Goal: Transaction & Acquisition: Obtain resource

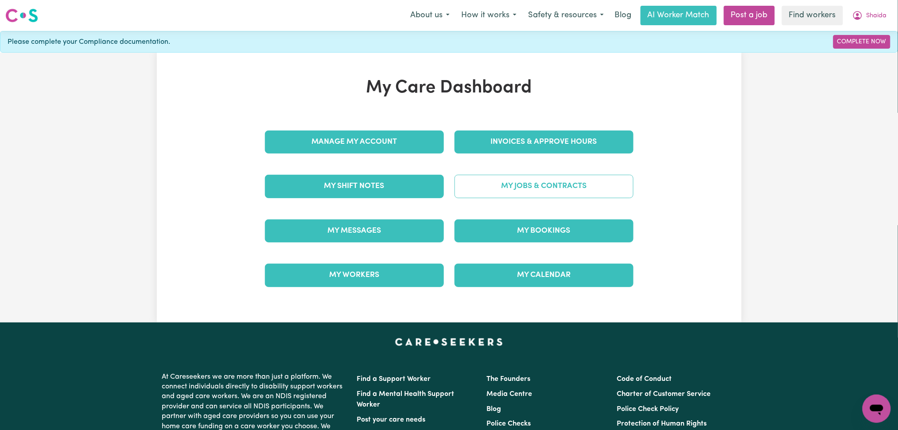
click at [570, 187] on link "My Jobs & Contracts" at bounding box center [543, 186] width 179 height 23
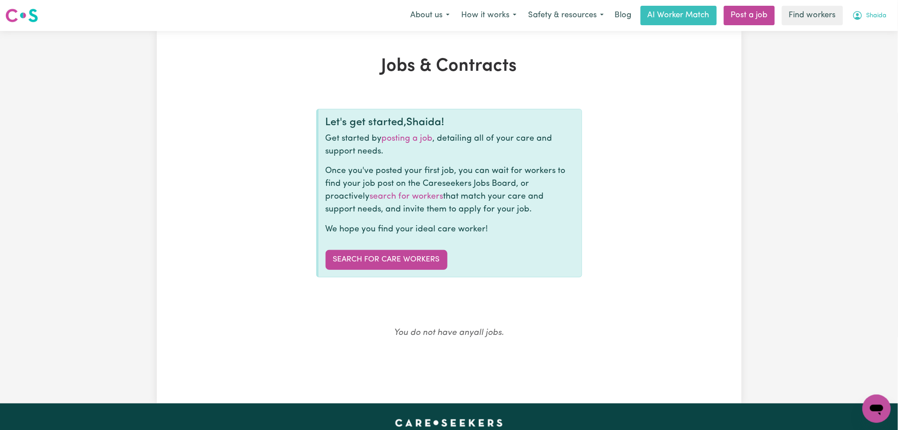
drag, startPoint x: 879, startPoint y: 15, endPoint x: 881, endPoint y: 19, distance: 4.6
click at [882, 16] on span "Shaida" at bounding box center [876, 16] width 20 height 10
click at [867, 31] on link "My Dashboard" at bounding box center [857, 34] width 70 height 17
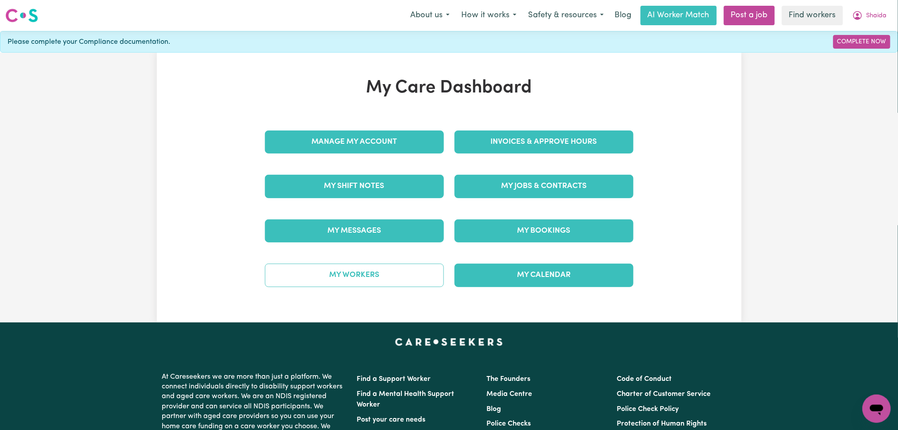
click at [348, 270] on link "My Workers" at bounding box center [354, 275] width 179 height 23
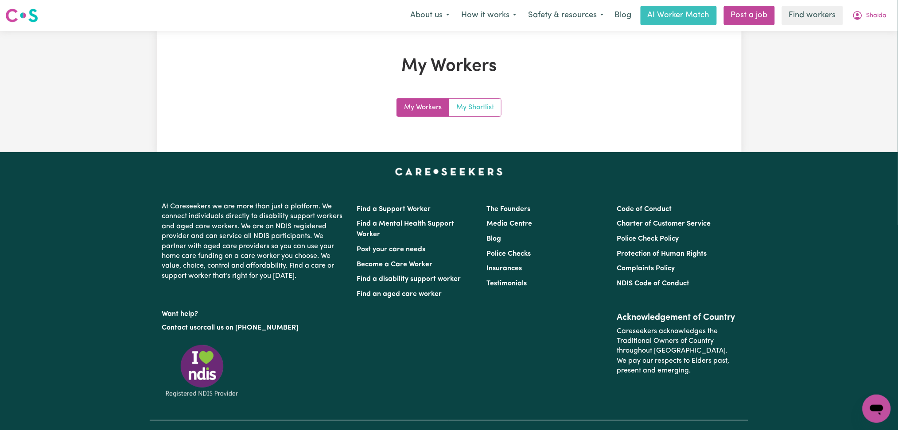
click at [475, 105] on link "My Shortlist" at bounding box center [475, 108] width 52 height 18
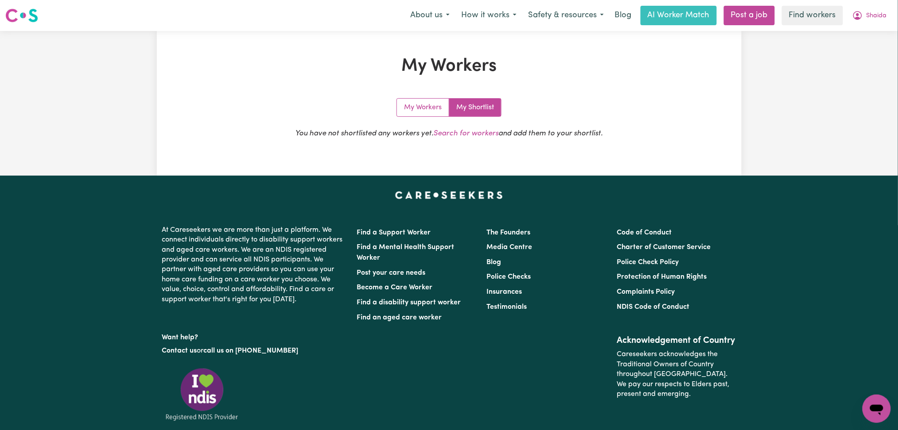
click at [469, 125] on div "My Workers My Shortlist You have not shortlisted any workers yet. Search for wo…" at bounding box center [448, 124] width 325 height 53
click at [467, 135] on link "Search for workers" at bounding box center [465, 134] width 65 height 8
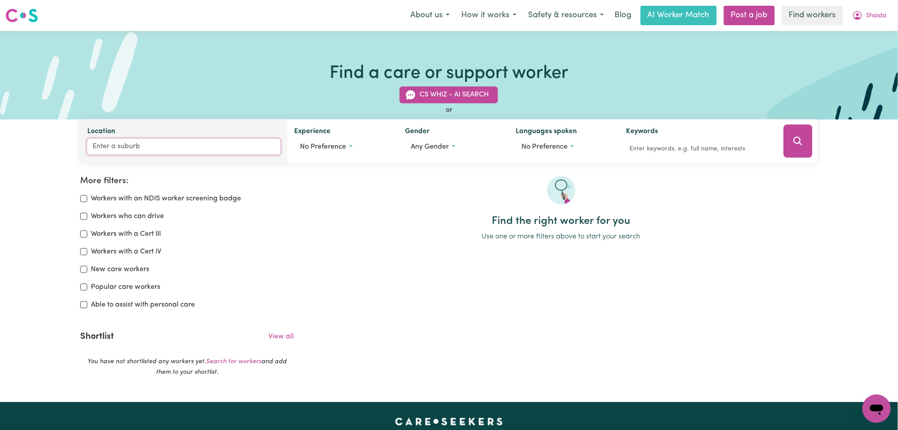
click at [116, 151] on input "Location" at bounding box center [183, 147] width 193 height 16
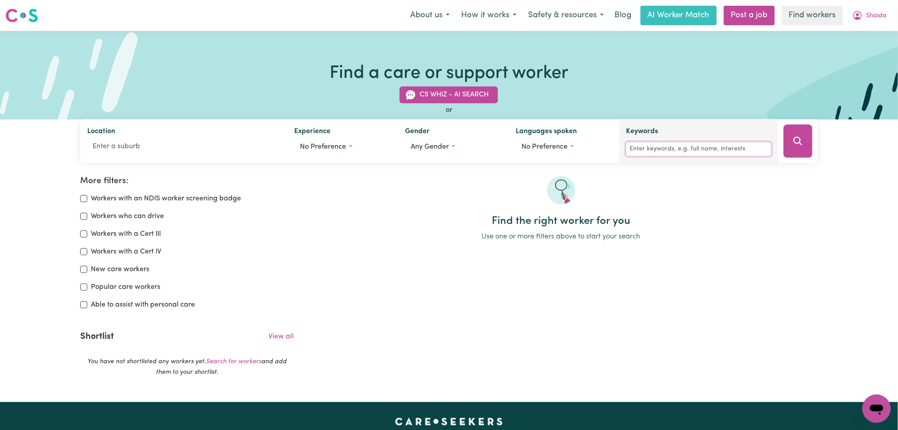
click at [743, 152] on input "Keywords" at bounding box center [698, 150] width 145 height 14
type input "[PERSON_NAME]"
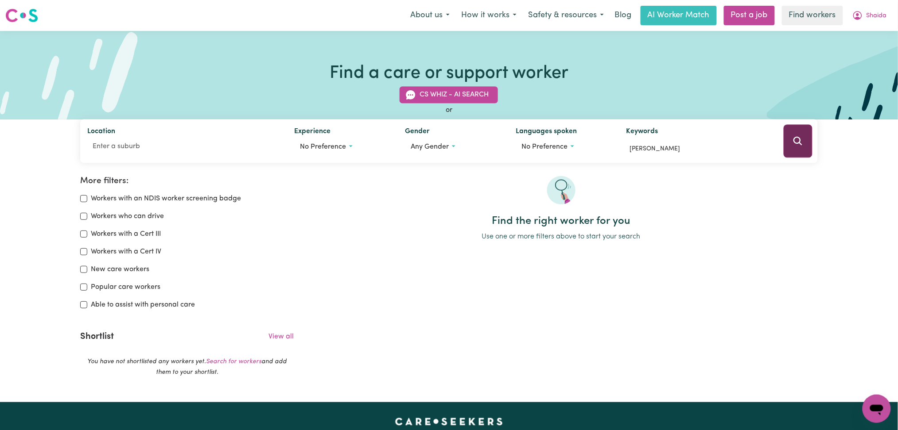
click at [803, 137] on icon "Search" at bounding box center [797, 141] width 11 height 11
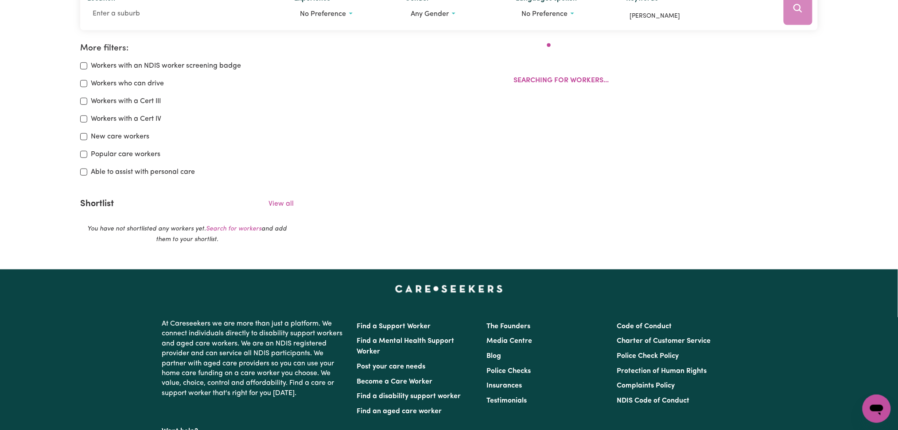
scroll to position [147, 0]
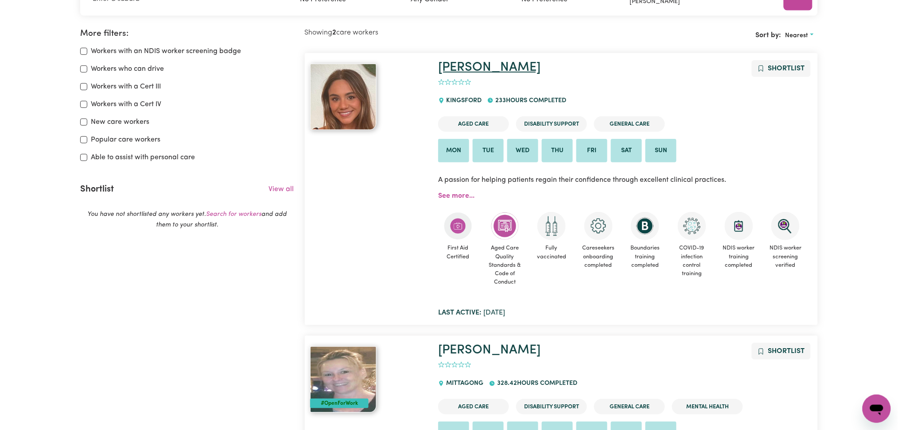
click at [466, 68] on link "[PERSON_NAME]" at bounding box center [489, 67] width 102 height 13
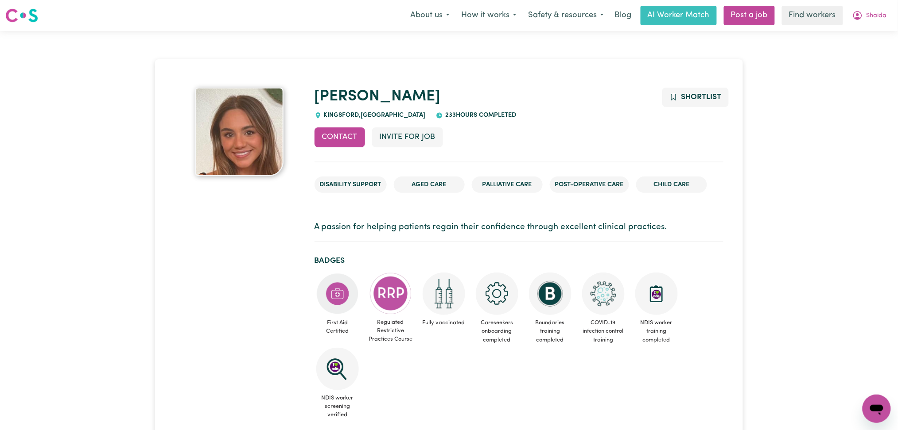
drag, startPoint x: 693, startPoint y: 104, endPoint x: 760, endPoint y: 224, distance: 137.4
click at [867, 20] on button "Shaida" at bounding box center [869, 15] width 46 height 19
click at [859, 54] on link "Logout" at bounding box center [857, 51] width 70 height 17
click at [870, 12] on span "Shaida" at bounding box center [876, 16] width 20 height 10
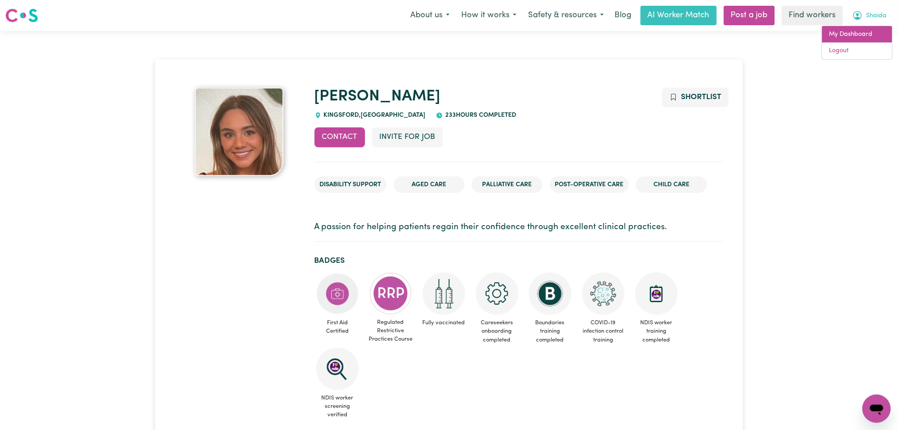
click at [859, 28] on link "My Dashboard" at bounding box center [857, 34] width 70 height 17
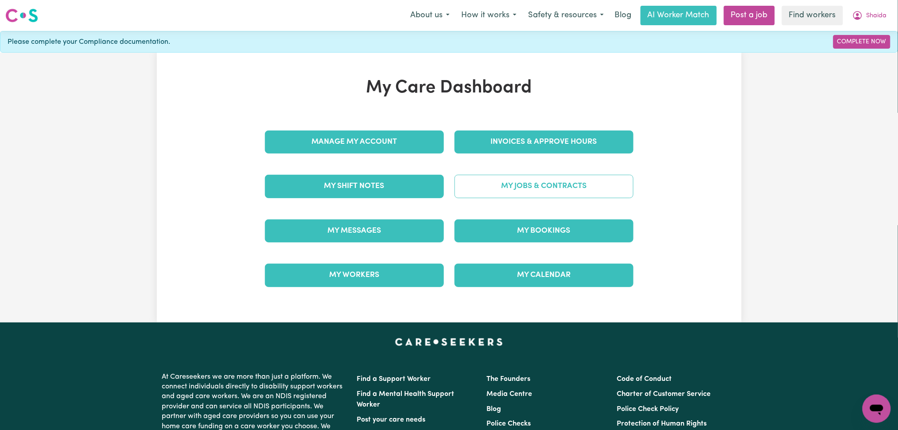
click at [547, 184] on link "My Jobs & Contracts" at bounding box center [543, 186] width 179 height 23
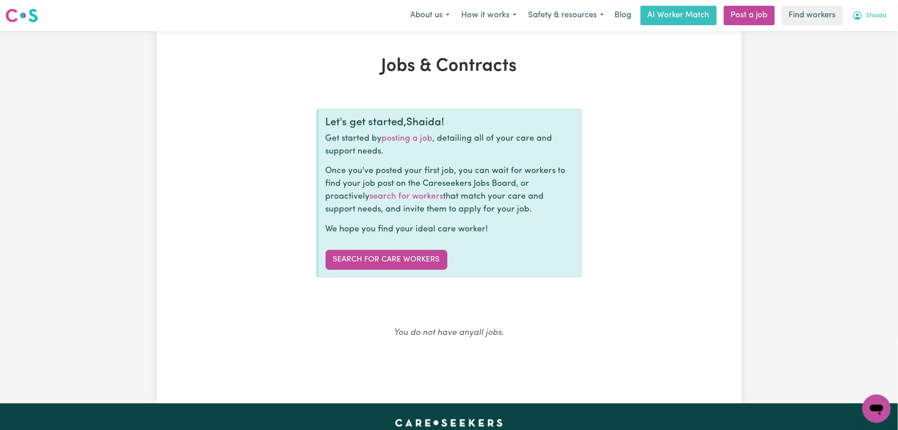
drag, startPoint x: 859, startPoint y: 13, endPoint x: 862, endPoint y: 23, distance: 10.5
click at [862, 17] on icon "My Account" at bounding box center [857, 15] width 11 height 11
click at [861, 32] on link "My Dashboard" at bounding box center [857, 34] width 70 height 17
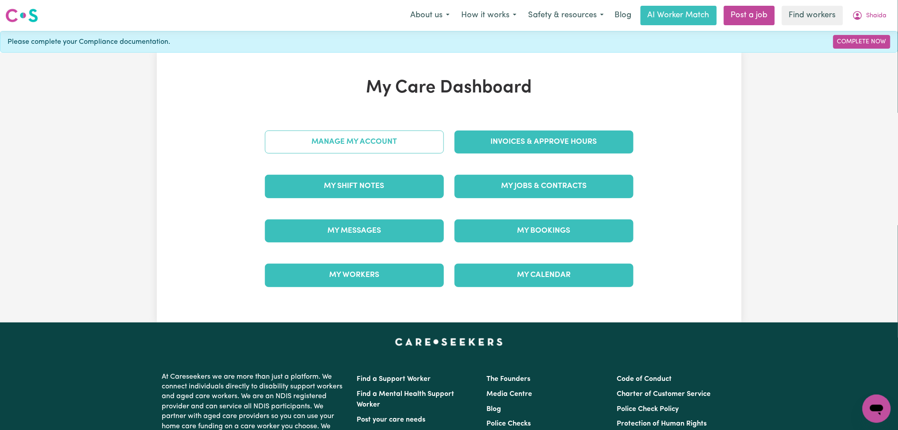
click at [343, 136] on link "Manage My Account" at bounding box center [354, 142] width 179 height 23
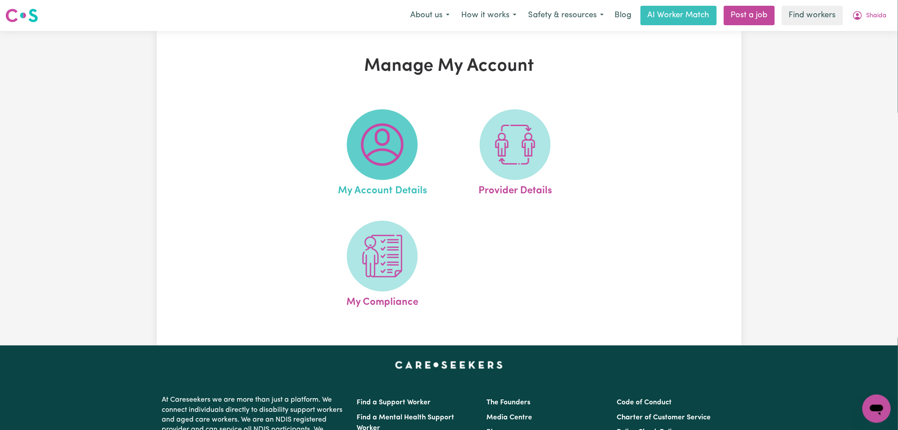
click at [394, 155] on img at bounding box center [382, 145] width 43 height 43
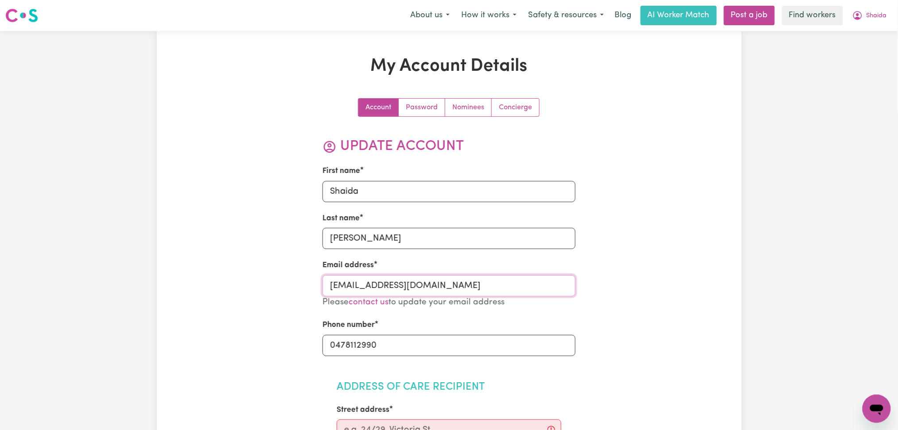
click at [360, 284] on input "info@auranursing.com.au" at bounding box center [448, 285] width 253 height 21
click at [380, 283] on input "info@auranursing.com.au" at bounding box center [448, 285] width 253 height 21
click at [386, 289] on input "info@auranursing.com.au" at bounding box center [448, 285] width 253 height 21
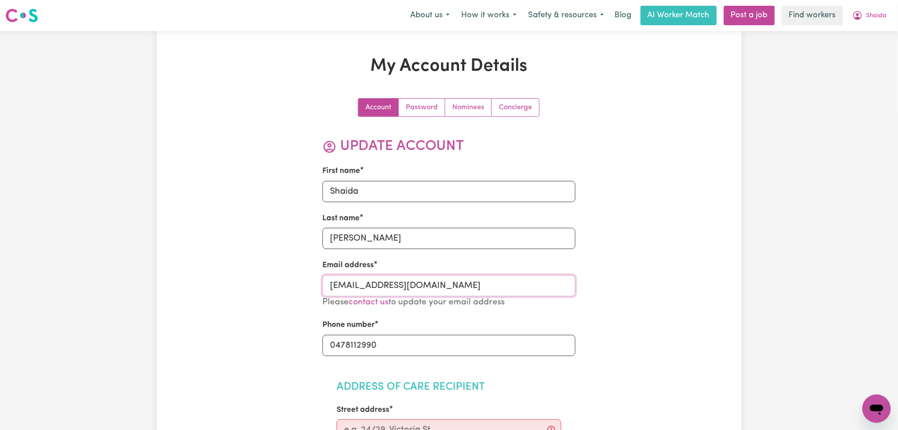
click at [386, 289] on input "info@auranursing.com.au" at bounding box center [448, 285] width 253 height 21
drag, startPoint x: 866, startPoint y: 17, endPoint x: 867, endPoint y: 22, distance: 5.0
click at [867, 22] on button "Shaida" at bounding box center [869, 15] width 46 height 19
click at [859, 36] on link "My Dashboard" at bounding box center [857, 34] width 70 height 17
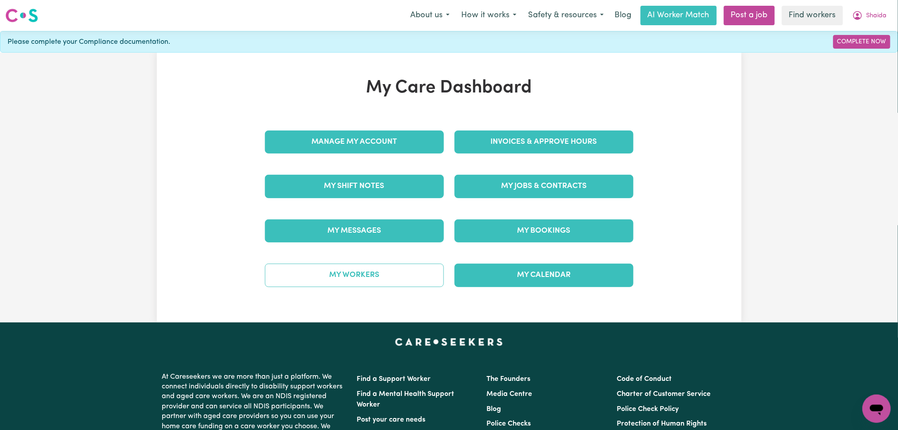
click at [358, 284] on link "My Workers" at bounding box center [354, 275] width 179 height 23
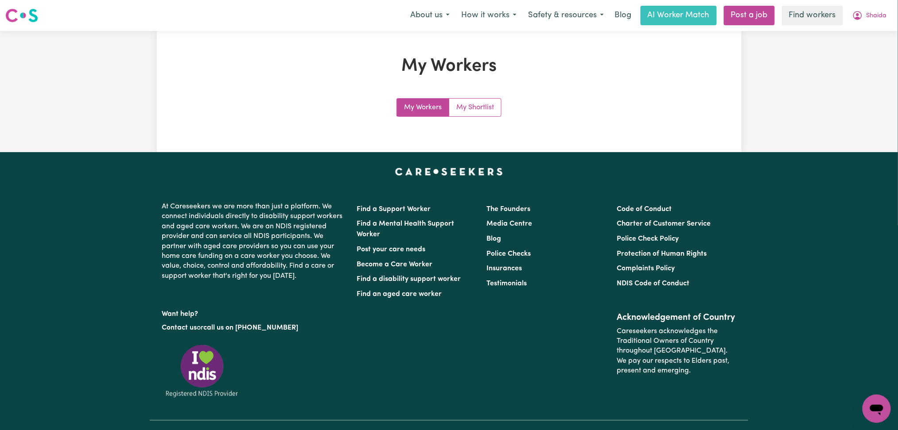
click at [875, 26] on nav "Menu About us How it works Safety & resources Blog AI Worker Match Post a job F…" at bounding box center [449, 15] width 898 height 31
drag, startPoint x: 870, startPoint y: 11, endPoint x: 863, endPoint y: 25, distance: 15.2
click at [870, 14] on span "Shaida" at bounding box center [876, 16] width 20 height 10
click at [859, 30] on link "My Dashboard" at bounding box center [857, 34] width 70 height 17
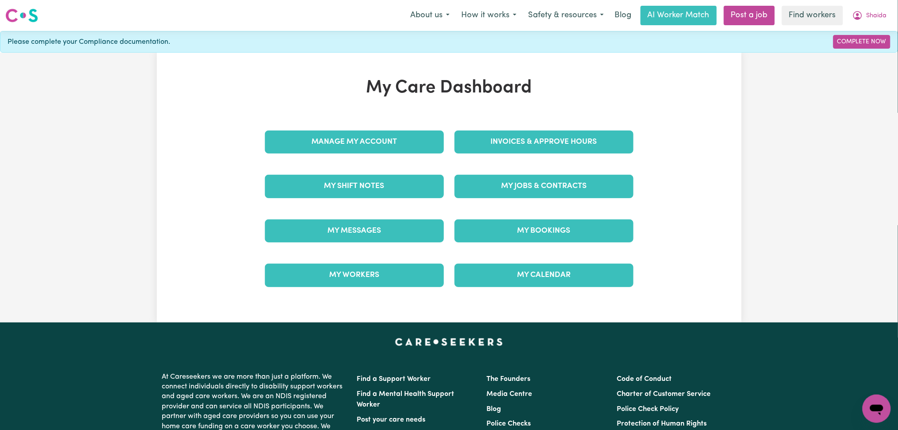
drag, startPoint x: 197, startPoint y: 43, endPoint x: 202, endPoint y: 67, distance: 24.5
click at [202, 67] on div "Menu About us How it works Safety & resources Blog AI Worker Match Post a job F…" at bounding box center [449, 337] width 898 height 675
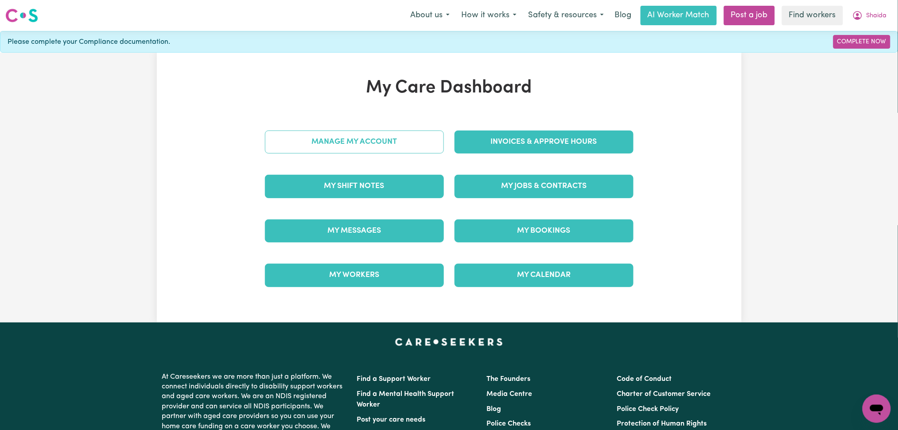
click at [372, 143] on link "Manage My Account" at bounding box center [354, 142] width 179 height 23
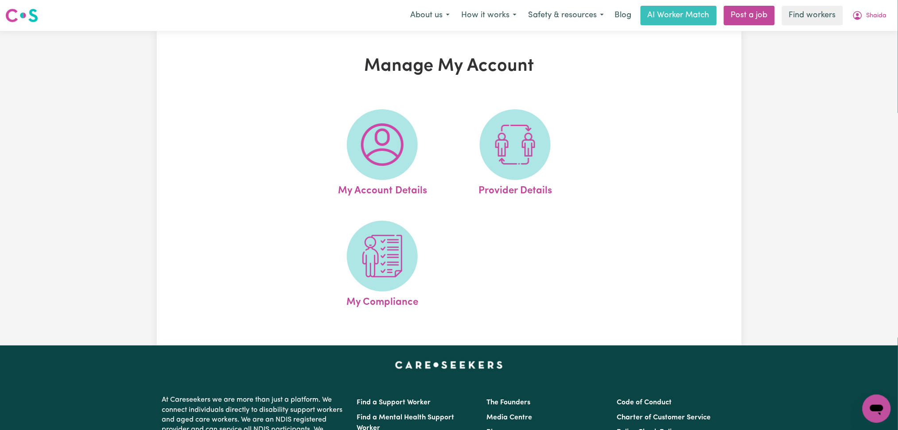
click at [372, 143] on img at bounding box center [382, 145] width 43 height 43
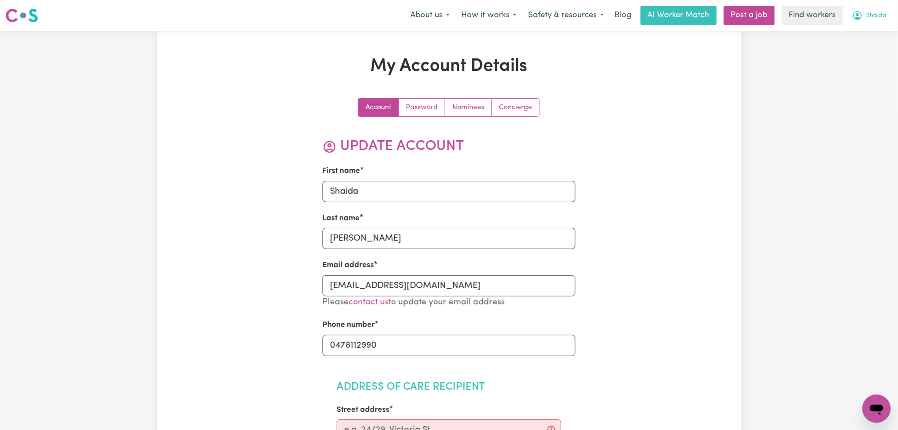
click at [877, 11] on span "Shaida" at bounding box center [876, 16] width 20 height 10
click at [851, 37] on link "My Dashboard" at bounding box center [857, 34] width 70 height 17
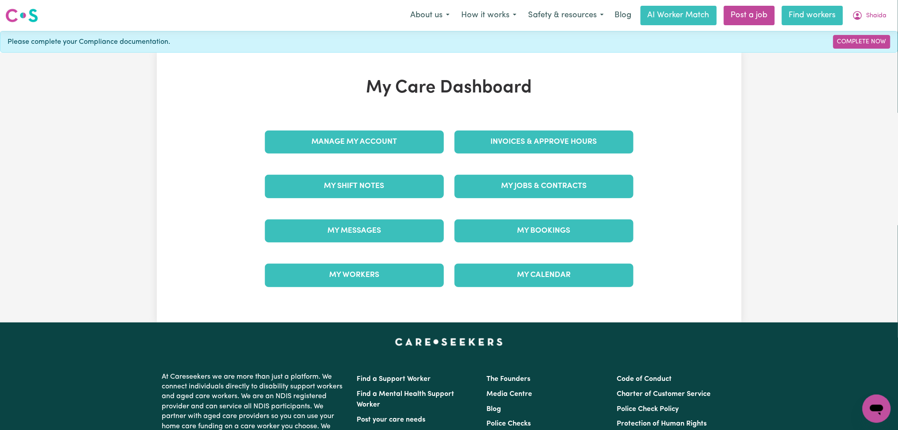
click at [808, 14] on link "Find workers" at bounding box center [812, 15] width 61 height 19
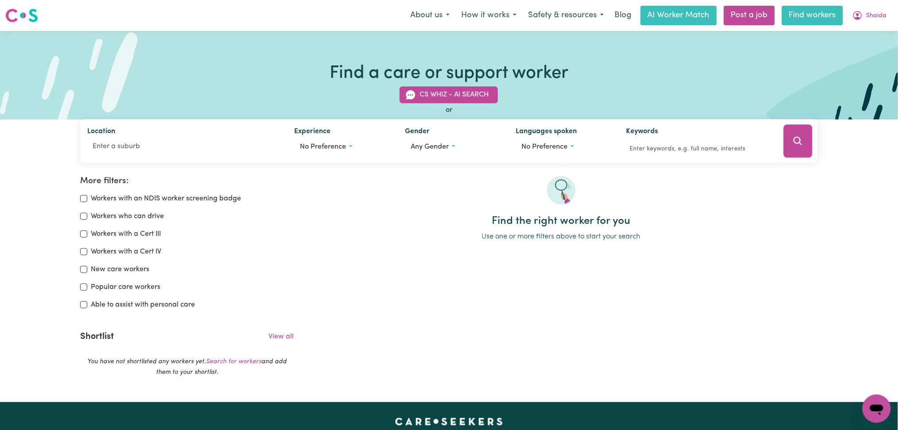
click at [801, 13] on link "Find workers" at bounding box center [812, 15] width 61 height 19
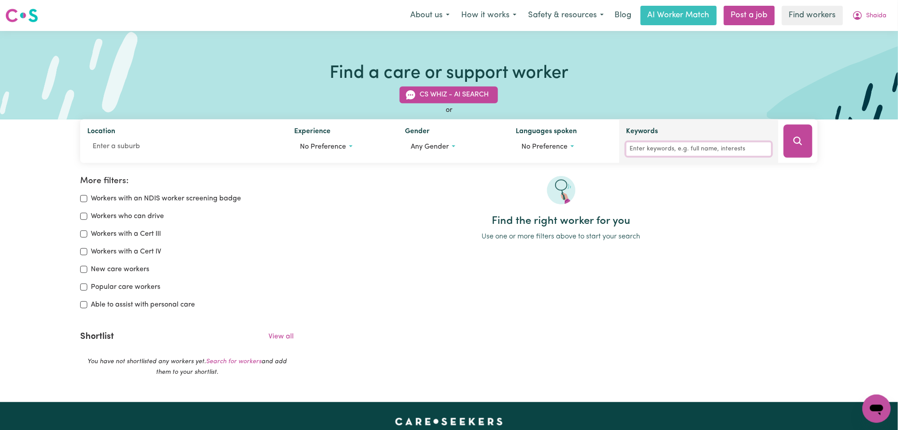
click at [683, 145] on input "Keywords" at bounding box center [698, 150] width 145 height 14
type input "[PERSON_NAME]"
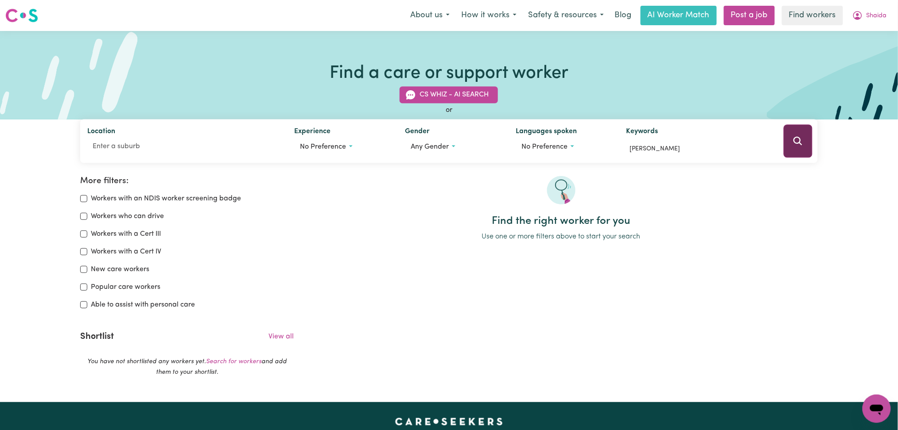
click at [783, 141] on div at bounding box center [797, 142] width 39 height 44
click at [787, 142] on button "Search" at bounding box center [797, 141] width 29 height 33
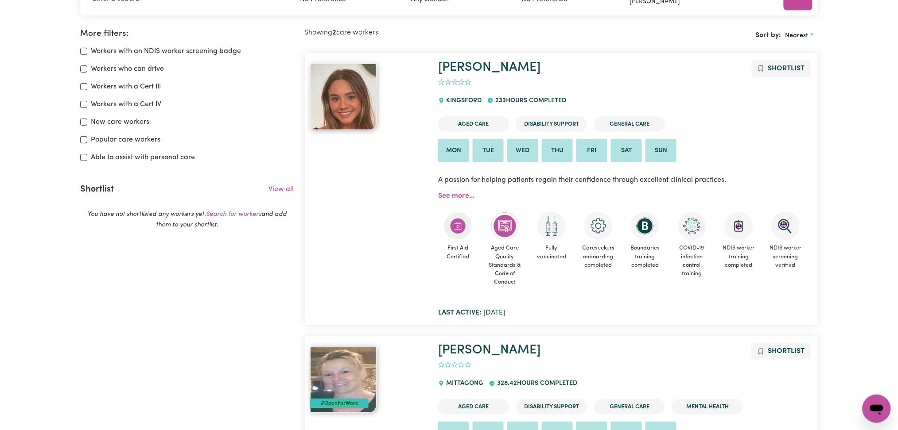
scroll to position [89, 0]
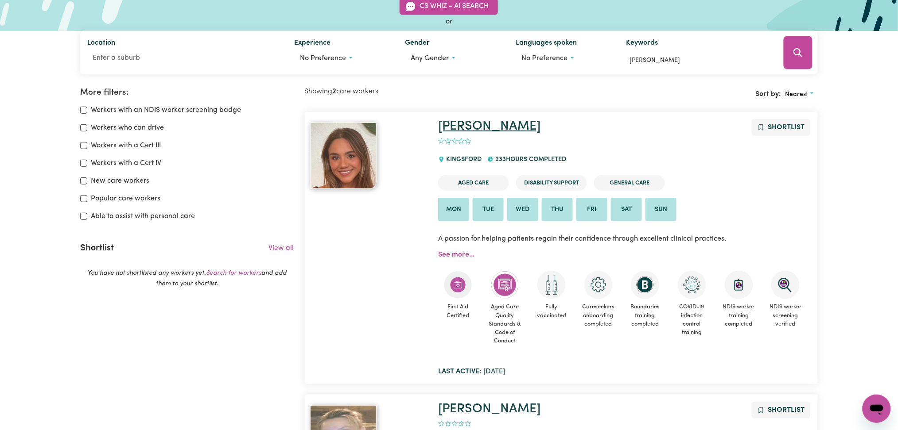
click at [463, 125] on link "[PERSON_NAME]" at bounding box center [489, 126] width 102 height 13
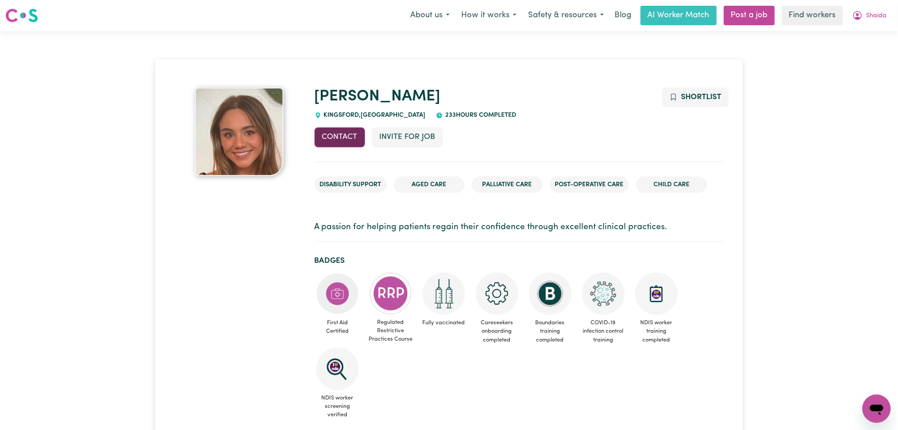
click at [334, 143] on button "Contact" at bounding box center [339, 137] width 50 height 19
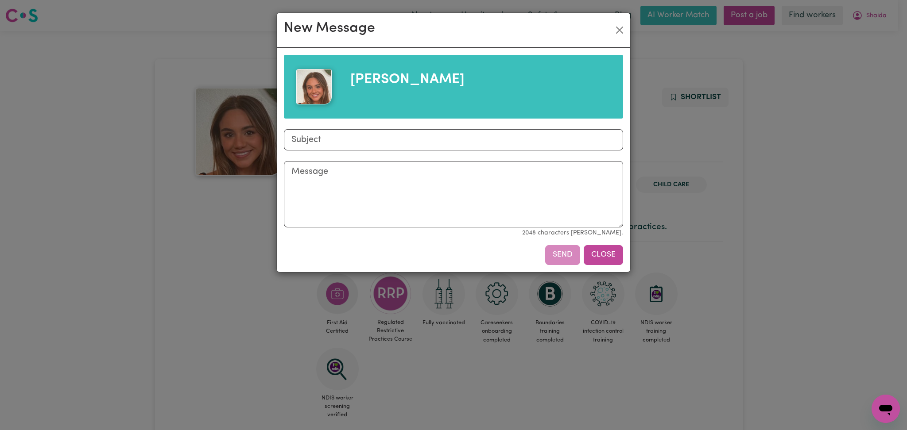
click at [600, 256] on button "Close" at bounding box center [603, 254] width 39 height 19
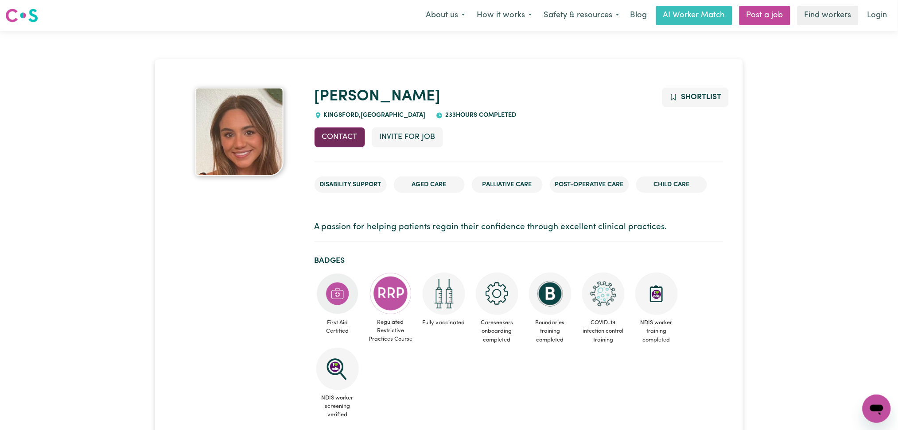
click at [349, 135] on button "Contact" at bounding box center [339, 137] width 50 height 19
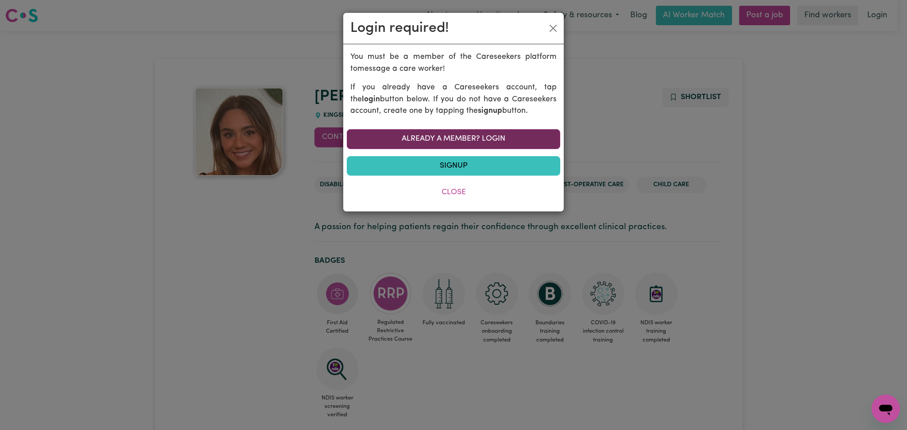
click at [430, 133] on link "Already a member? Login" at bounding box center [453, 138] width 213 height 19
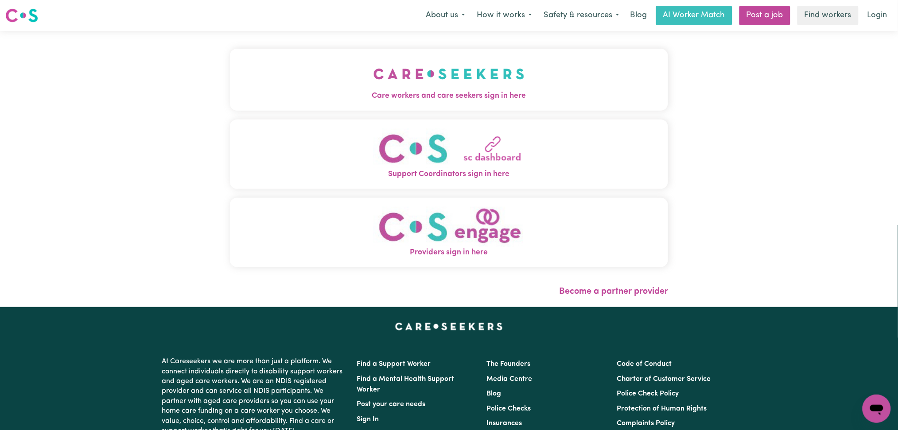
click at [414, 79] on img "Care workers and care seekers sign in here" at bounding box center [448, 74] width 151 height 33
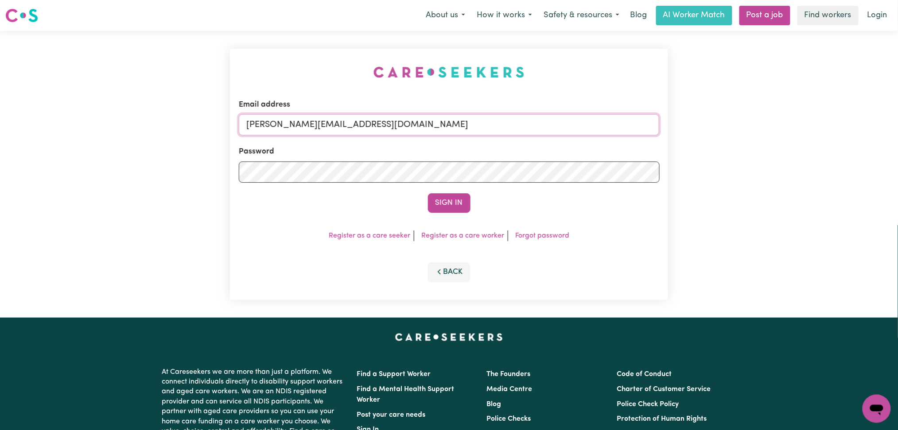
drag, startPoint x: 332, startPoint y: 122, endPoint x: 332, endPoint y: 135, distance: 13.7
click at [332, 122] on input "toni@careseekers.com.au" at bounding box center [449, 124] width 421 height 21
drag, startPoint x: 293, startPoint y: 124, endPoint x: 521, endPoint y: 124, distance: 228.0
click at [521, 124] on input "Superuser~jakedworkin@hotmail.com" at bounding box center [449, 124] width 421 height 21
type input "Superuser~info@auranursing.com.au"
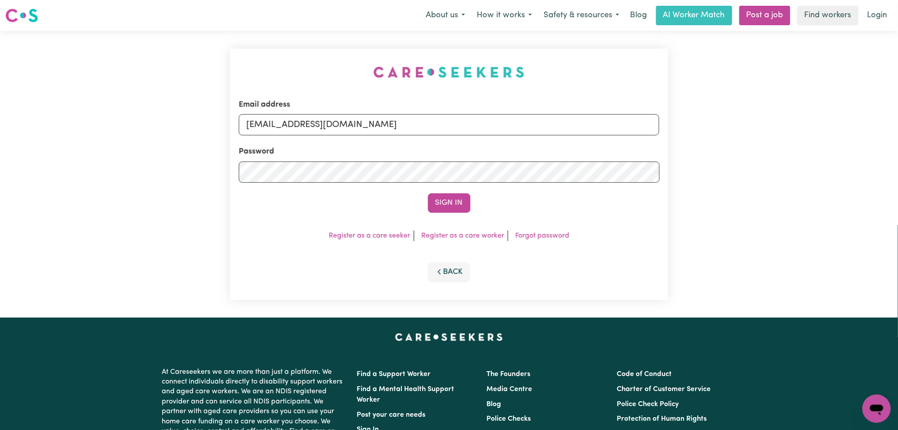
drag, startPoint x: 460, startPoint y: 198, endPoint x: 455, endPoint y: 201, distance: 5.4
click at [459, 200] on button "Sign In" at bounding box center [449, 203] width 43 height 19
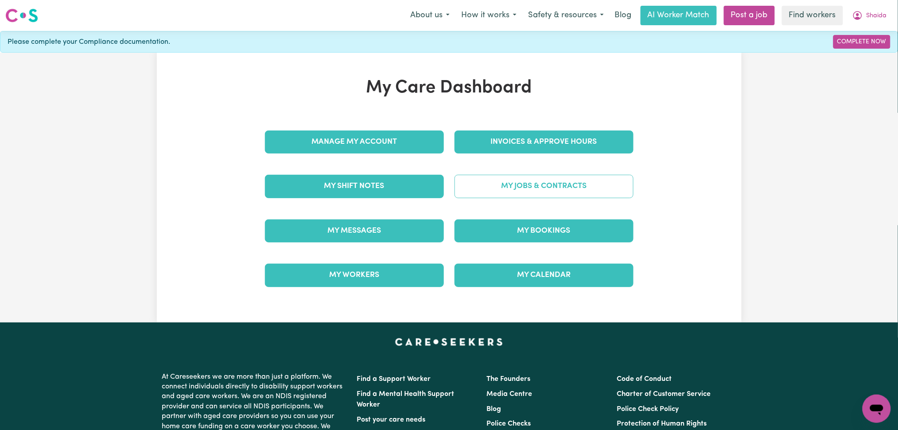
click at [535, 185] on link "My Jobs & Contracts" at bounding box center [543, 186] width 179 height 23
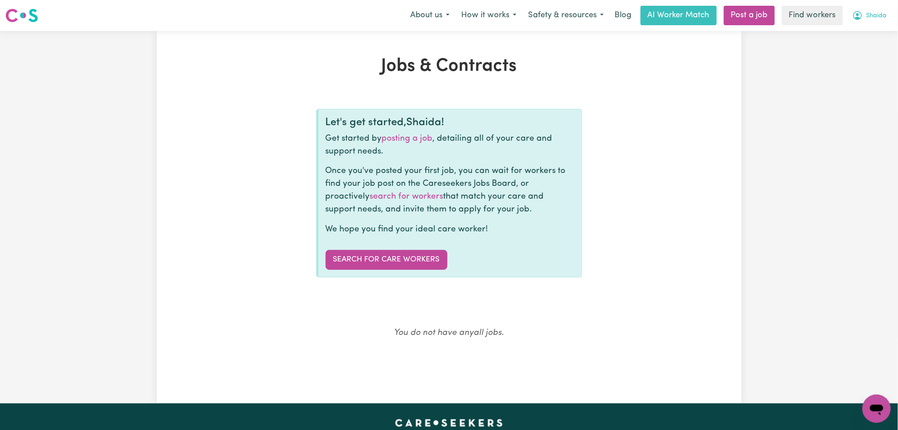
click at [872, 15] on span "Shaida" at bounding box center [876, 16] width 20 height 10
click at [854, 52] on link "Logout" at bounding box center [857, 51] width 70 height 17
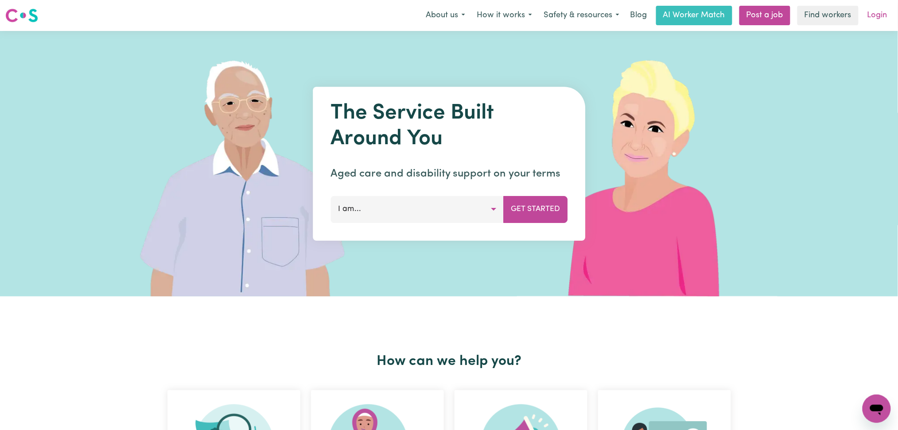
click at [879, 19] on link "Login" at bounding box center [877, 15] width 31 height 19
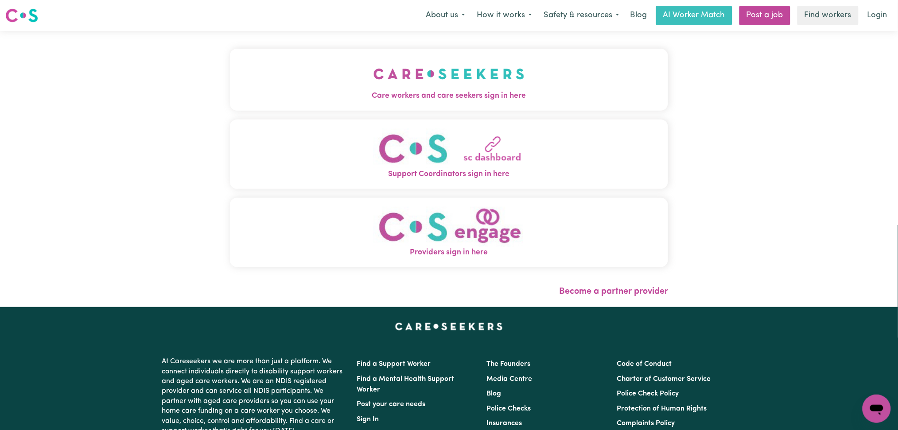
click at [434, 97] on span "Care workers and care seekers sign in here" at bounding box center [449, 96] width 438 height 12
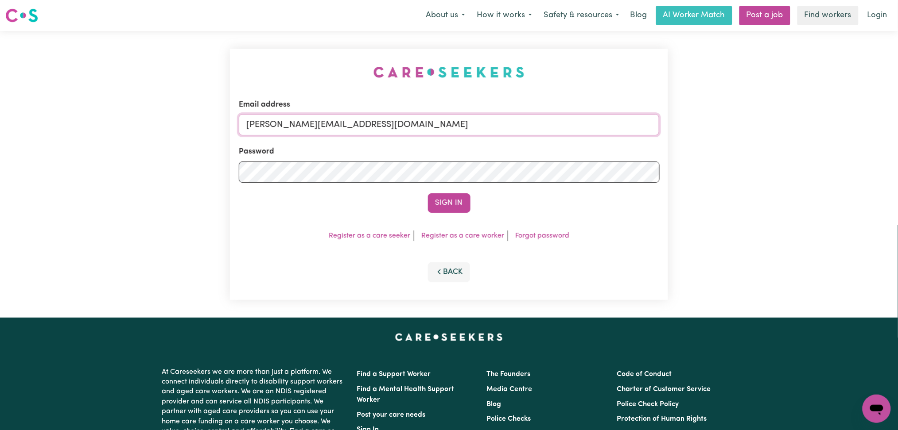
click at [327, 129] on input "toni@careseekers.com.au" at bounding box center [449, 124] width 421 height 21
drag, startPoint x: 292, startPoint y: 124, endPoint x: 519, endPoint y: 125, distance: 226.3
click at [519, 125] on input "Superuser~jakedworkin@hotmail.com" at bounding box center [449, 124] width 421 height 21
drag, startPoint x: 305, startPoint y: 123, endPoint x: 296, endPoint y: 122, distance: 9.3
click at [296, 122] on input "Superuser~ purupadhya@gmail.com" at bounding box center [449, 124] width 421 height 21
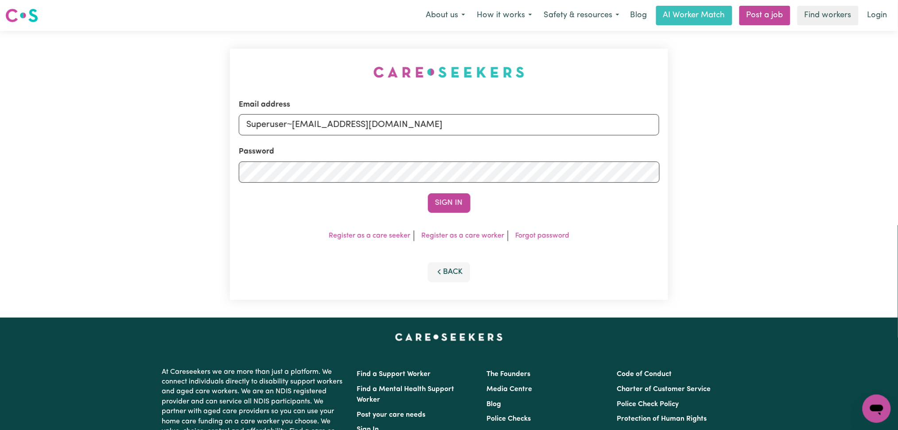
type input "Superuser~purupadhya@gmail.com"
click at [428, 194] on button "Sign In" at bounding box center [449, 203] width 43 height 19
